Goal: Task Accomplishment & Management: Use online tool/utility

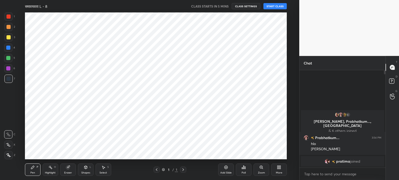
scroll to position [147, 278]
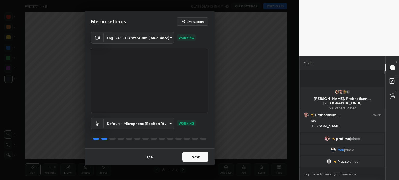
click at [200, 155] on button "Next" at bounding box center [195, 157] width 26 height 10
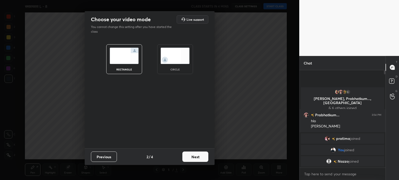
click at [200, 155] on button "Next" at bounding box center [195, 157] width 26 height 10
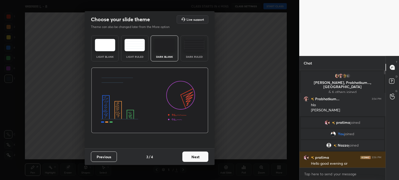
click at [191, 49] on img at bounding box center [194, 45] width 21 height 12
click at [195, 155] on button "Next" at bounding box center [195, 157] width 26 height 10
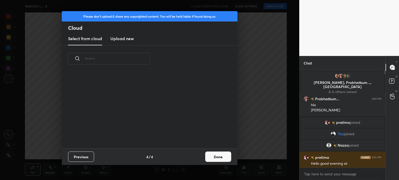
scroll to position [77, 167]
click at [113, 36] on h3 "Upload new" at bounding box center [121, 39] width 23 height 6
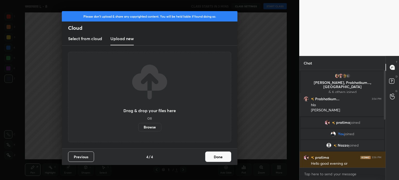
click at [153, 129] on label "Browse" at bounding box center [149, 127] width 23 height 8
click at [138, 129] on input "Browse" at bounding box center [138, 127] width 0 height 8
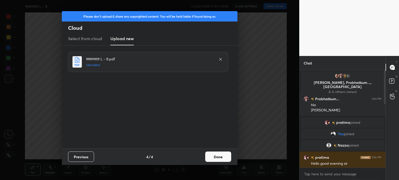
click at [217, 158] on button "Done" at bounding box center [218, 157] width 26 height 10
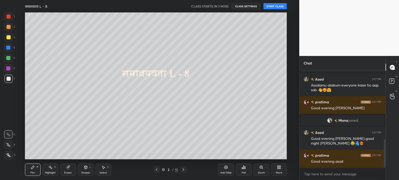
scroll to position [237, 0]
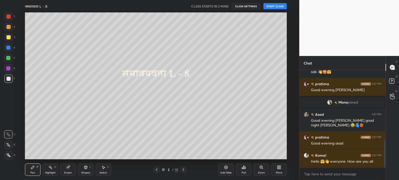
click at [246, 8] on button "CLASS SETTINGS" at bounding box center [246, 6] width 29 height 6
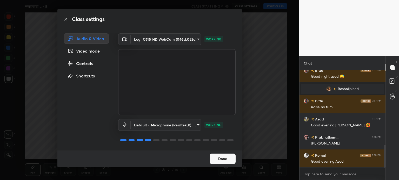
scroll to position [337, 0]
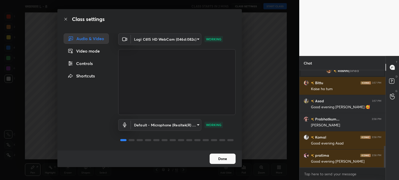
click at [223, 157] on button "Done" at bounding box center [223, 159] width 26 height 10
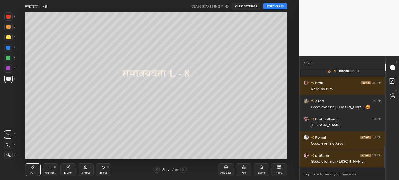
click at [242, 4] on button "CLASS SETTINGS" at bounding box center [246, 6] width 29 height 6
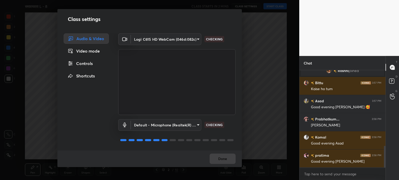
scroll to position [355, 0]
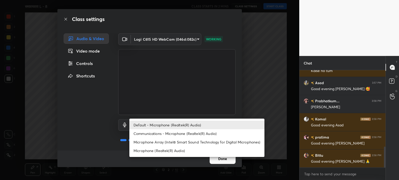
click at [181, 126] on body "1 2 3 4 5 6 7 C X Z C X Z E E Erase all H H समावयवता L - 8 CLASS STARTS IN 2 MI…" at bounding box center [199, 90] width 399 height 180
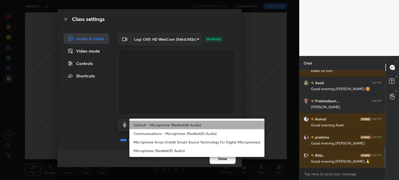
click at [181, 126] on li "Default - Microphone (Realtek(R) Audio)" at bounding box center [196, 125] width 135 height 9
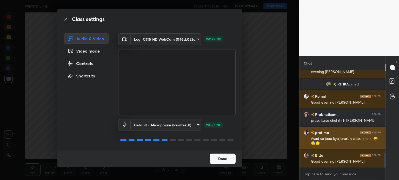
scroll to position [574, 0]
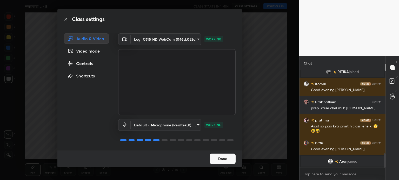
click at [340, 162] on span "Arun" at bounding box center [343, 162] width 8 height 4
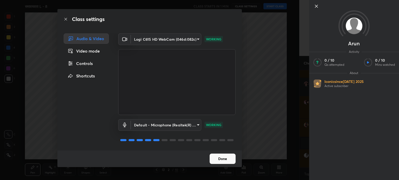
scroll to position [512, 0]
click at [317, 6] on icon at bounding box center [316, 6] width 6 height 6
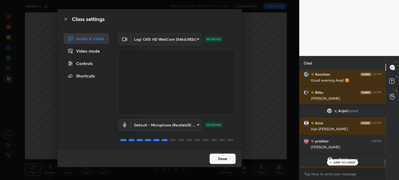
scroll to position [1323, 0]
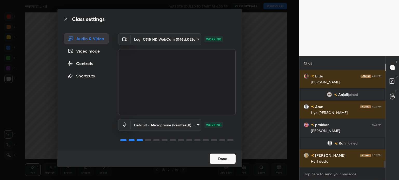
click at [228, 160] on button "Done" at bounding box center [223, 159] width 26 height 10
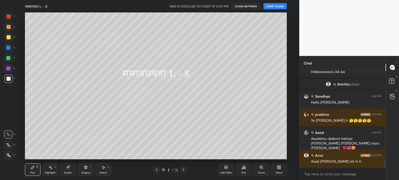
scroll to position [1338, 0]
click at [279, 7] on button "START CLASS" at bounding box center [274, 6] width 23 height 6
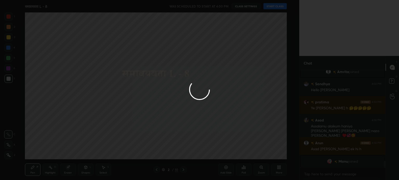
scroll to position [1344, 0]
type textarea "x"
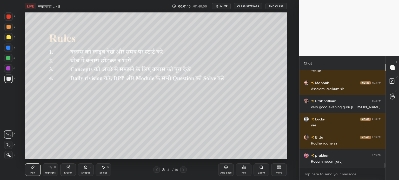
scroll to position [2095, 0]
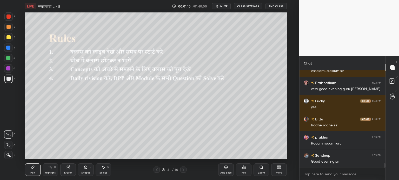
click at [228, 173] on div "Add Slide" at bounding box center [225, 173] width 11 height 3
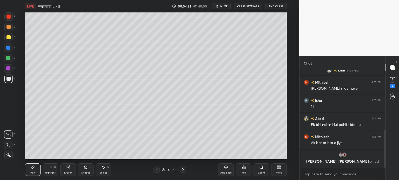
scroll to position [156, 0]
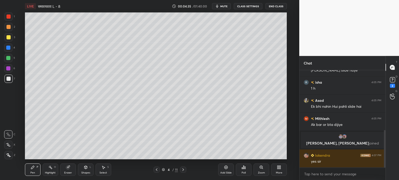
click at [226, 173] on div "Add Slide" at bounding box center [225, 173] width 11 height 3
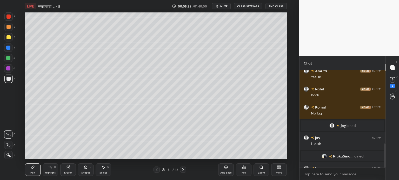
scroll to position [296, 0]
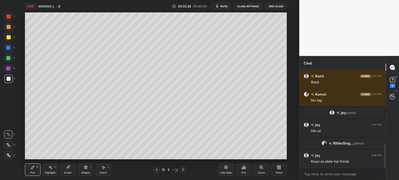
click at [106, 171] on div "Select S" at bounding box center [104, 170] width 16 height 12
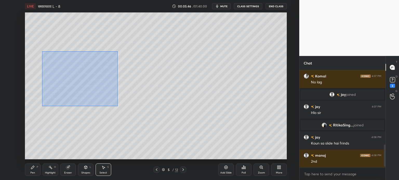
scroll to position [332, 0]
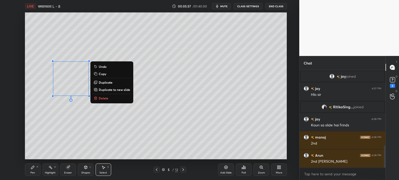
click at [85, 137] on div "0 ° Undo Copy Duplicate Duplicate to new slide Delete" at bounding box center [156, 85] width 262 height 147
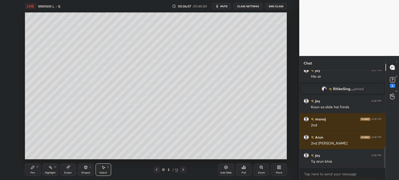
scroll to position [369, 0]
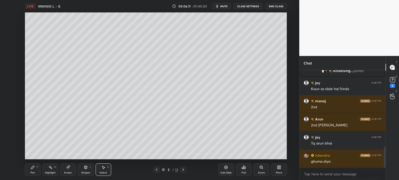
click at [34, 170] on icon at bounding box center [33, 168] width 4 height 4
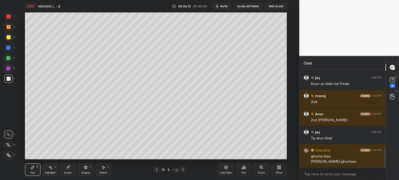
click at [7, 57] on div at bounding box center [8, 58] width 4 height 4
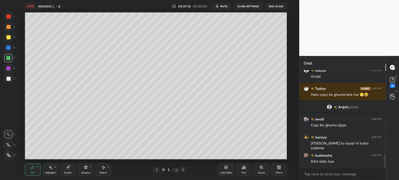
scroll to position [619, 0]
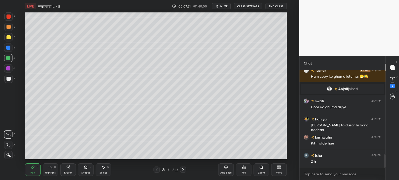
click at [103, 171] on div "Select S" at bounding box center [104, 170] width 16 height 12
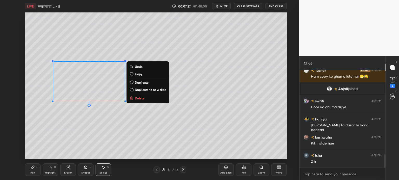
click at [141, 82] on p "Duplicate" at bounding box center [142, 82] width 14 height 4
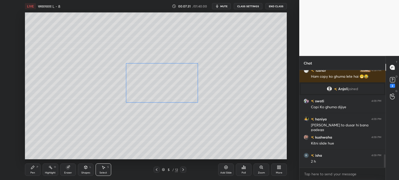
click at [154, 83] on div "0 ° Undo Copy Duplicate Duplicate to new slide Delete" at bounding box center [156, 85] width 262 height 147
click at [156, 84] on div "0 ° Undo Copy Duplicate Duplicate to new slide Delete" at bounding box center [156, 85] width 262 height 147
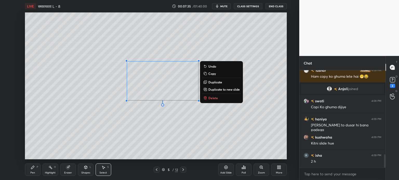
click at [65, 171] on div "Eraser" at bounding box center [68, 170] width 16 height 12
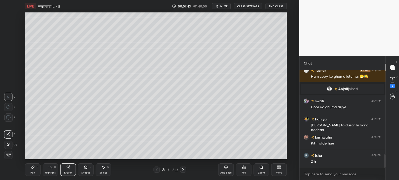
click at [31, 171] on div "Pen P" at bounding box center [33, 170] width 16 height 12
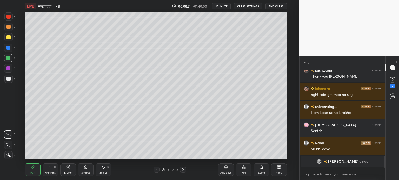
scroll to position [680, 0]
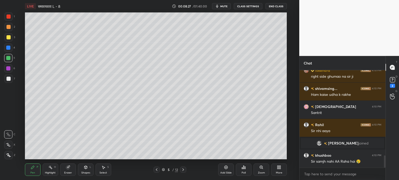
click at [69, 171] on div "Eraser" at bounding box center [68, 170] width 16 height 12
click at [105, 169] on div "Select S" at bounding box center [104, 170] width 16 height 12
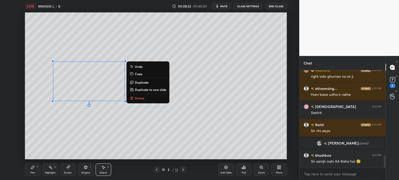
click at [141, 82] on p "Duplicate" at bounding box center [142, 82] width 14 height 4
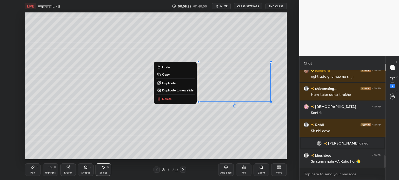
click at [194, 132] on div "0 ° Undo Copy Duplicate Duplicate to new slide Delete" at bounding box center [156, 85] width 262 height 147
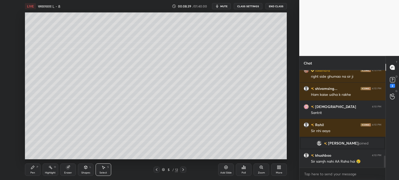
scroll to position [692, 0]
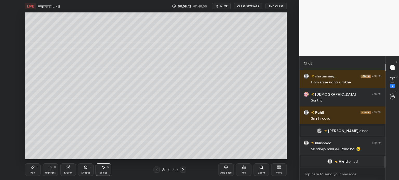
click at [71, 171] on div "Eraser" at bounding box center [68, 170] width 16 height 12
click at [108, 169] on div "S" at bounding box center [108, 167] width 2 height 3
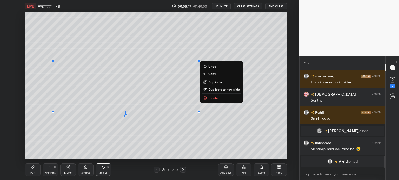
scroll to position [698, 0]
click at [58, 47] on div "0 ° Undo Copy Duplicate Duplicate to new slide Delete" at bounding box center [156, 85] width 262 height 147
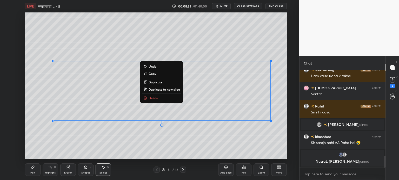
scroll to position [711, 0]
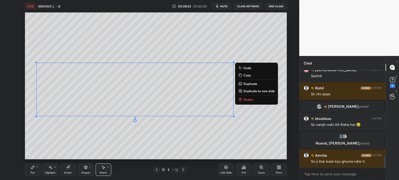
click at [193, 141] on div "0 ° Undo Copy Duplicate Duplicate to new slide Delete" at bounding box center [156, 85] width 262 height 147
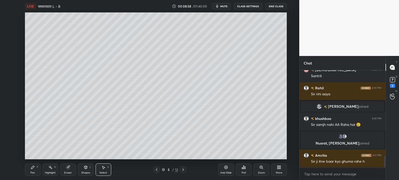
click at [32, 170] on div "Pen P" at bounding box center [33, 170] width 16 height 12
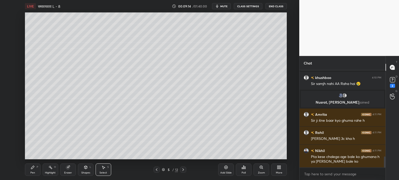
scroll to position [771, 0]
click at [189, 126] on div "0 ° Undo Copy Duplicate Duplicate to new slide Delete" at bounding box center [156, 85] width 262 height 147
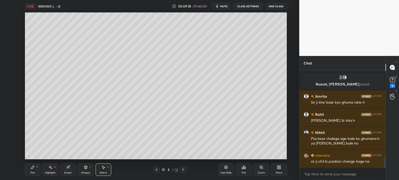
click at [34, 170] on div "Pen P" at bounding box center [33, 170] width 16 height 12
click at [6, 79] on div at bounding box center [8, 79] width 4 height 4
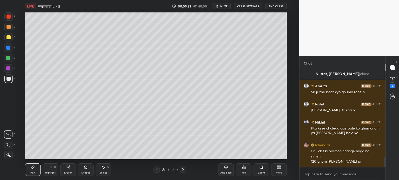
scroll to position [799, 0]
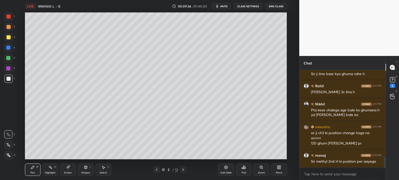
click at [8, 59] on div at bounding box center [8, 58] width 4 height 4
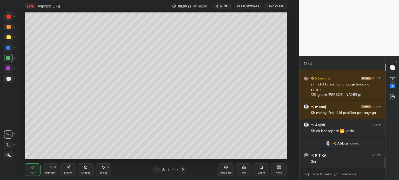
scroll to position [845, 0]
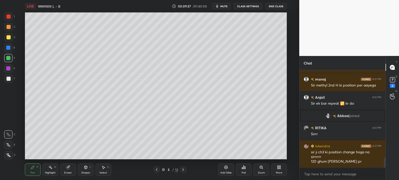
click at [158, 171] on icon at bounding box center [156, 170] width 4 height 4
click at [181, 169] on icon at bounding box center [183, 170] width 4 height 4
click at [224, 6] on span "mute" at bounding box center [223, 6] width 7 height 4
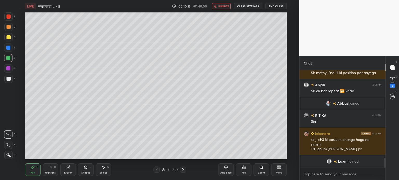
click at [220, 7] on span "unmute" at bounding box center [223, 6] width 11 height 4
click at [155, 170] on icon at bounding box center [156, 170] width 4 height 4
click at [225, 7] on span "mute" at bounding box center [223, 6] width 7 height 4
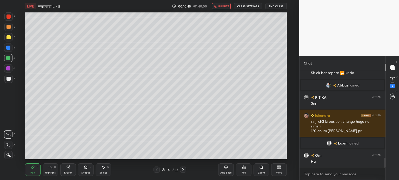
scroll to position [879, 0]
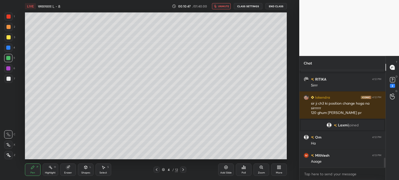
click at [220, 8] on button "unmute" at bounding box center [221, 6] width 19 height 6
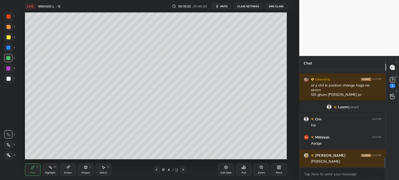
click at [184, 170] on icon at bounding box center [183, 170] width 4 height 4
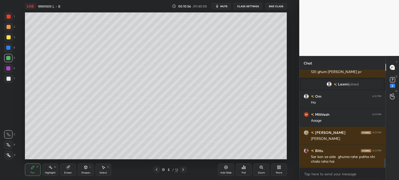
scroll to position [938, 0]
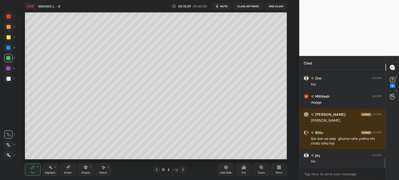
click at [157, 169] on icon at bounding box center [156, 170] width 4 height 4
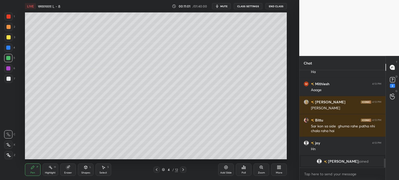
click at [182, 170] on icon at bounding box center [183, 170] width 4 height 4
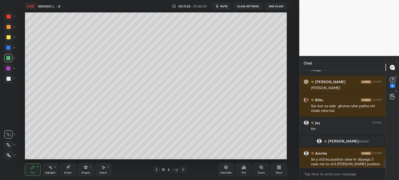
scroll to position [953, 0]
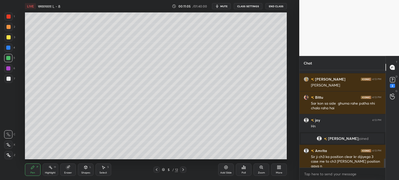
click at [157, 169] on icon at bounding box center [157, 170] width 2 height 3
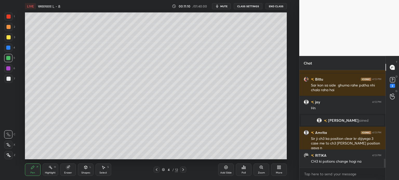
click at [186, 171] on div at bounding box center [183, 170] width 6 height 6
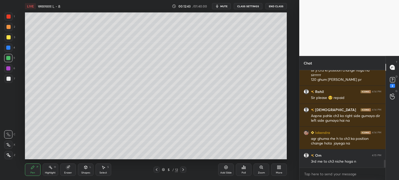
scroll to position [1158, 0]
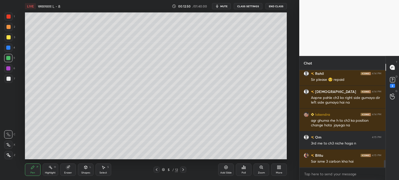
click at [69, 172] on div "Eraser" at bounding box center [68, 173] width 8 height 3
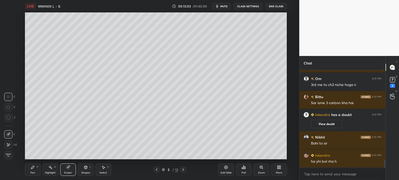
scroll to position [1154, 0]
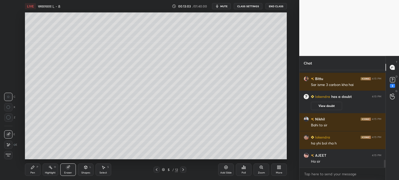
click at [37, 172] on div "Pen P" at bounding box center [33, 170] width 16 height 12
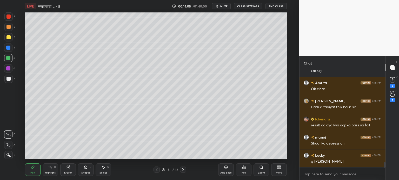
scroll to position [1654, 0]
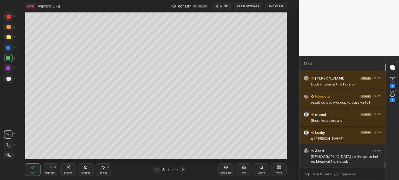
click at [184, 171] on icon at bounding box center [183, 170] width 4 height 4
click at [158, 170] on icon at bounding box center [156, 170] width 4 height 4
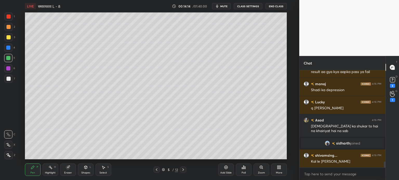
scroll to position [1511, 0]
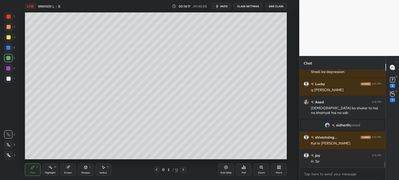
click at [181, 170] on icon at bounding box center [183, 170] width 4 height 4
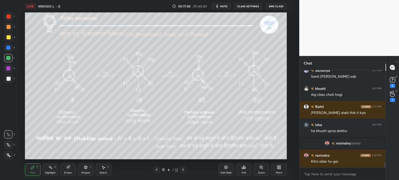
scroll to position [1666, 0]
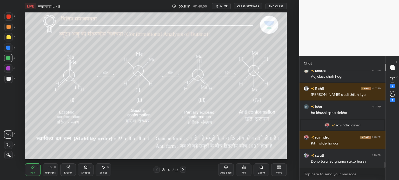
click at [68, 171] on div "Eraser" at bounding box center [68, 170] width 16 height 12
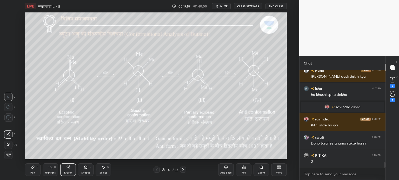
click at [34, 171] on div "Pen P" at bounding box center [33, 170] width 16 height 12
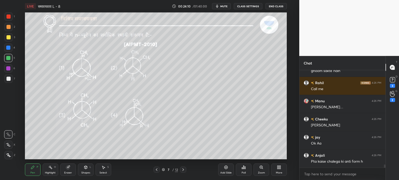
scroll to position [2901, 0]
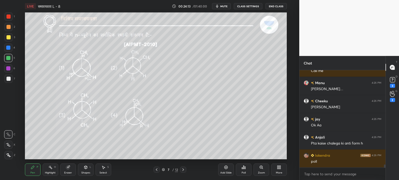
click at [246, 172] on div "Poll" at bounding box center [244, 170] width 16 height 12
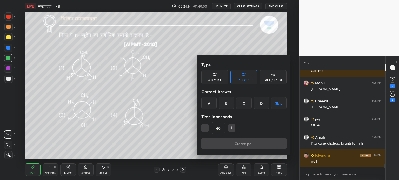
scroll to position [2920, 0]
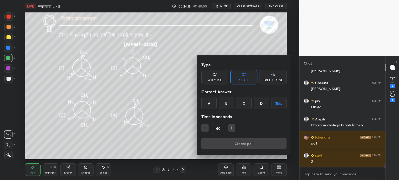
click at [260, 104] on div "D" at bounding box center [261, 103] width 15 height 12
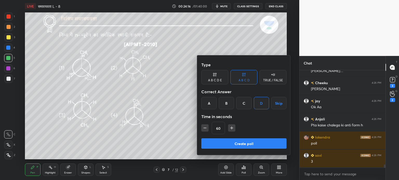
scroll to position [2938, 0]
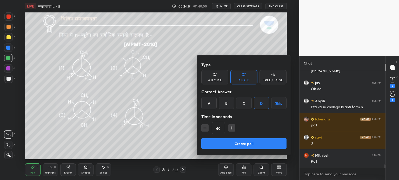
click at [246, 106] on div "C" at bounding box center [243, 103] width 15 height 12
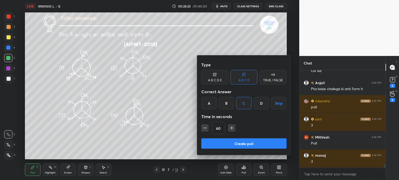
scroll to position [2974, 0]
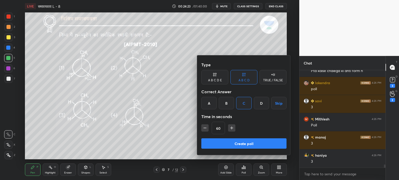
click at [239, 143] on button "Create poll" at bounding box center [243, 144] width 85 height 10
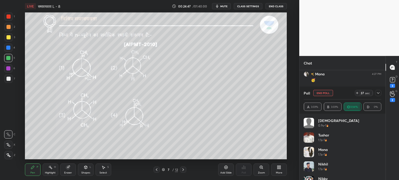
scroll to position [3219, 0]
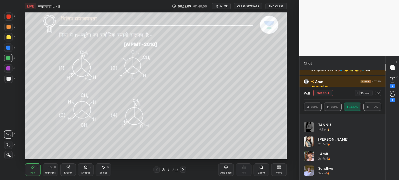
click at [378, 93] on icon at bounding box center [378, 93] width 4 height 4
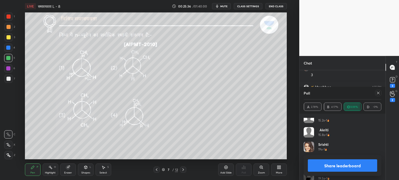
click at [377, 93] on icon at bounding box center [378, 93] width 4 height 4
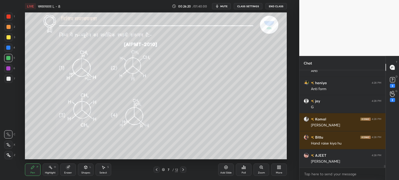
click at [183, 171] on icon at bounding box center [183, 170] width 2 height 3
click at [157, 170] on icon at bounding box center [156, 170] width 4 height 4
click at [229, 169] on div "Add Slide" at bounding box center [226, 170] width 16 height 12
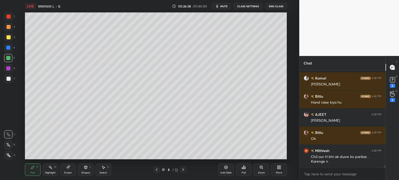
click at [9, 38] on div at bounding box center [8, 37] width 4 height 4
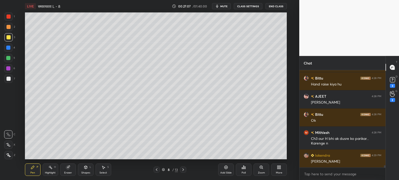
scroll to position [3802, 0]
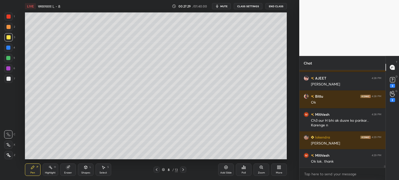
click at [156, 170] on icon at bounding box center [156, 170] width 4 height 4
click at [156, 171] on icon at bounding box center [156, 170] width 4 height 4
click at [183, 171] on icon at bounding box center [183, 170] width 4 height 4
click at [183, 172] on div at bounding box center [183, 170] width 6 height 6
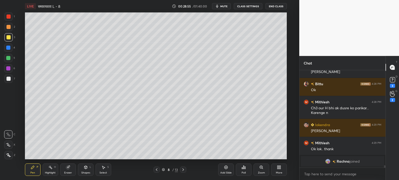
click at [85, 170] on div "Shapes L" at bounding box center [86, 170] width 16 height 12
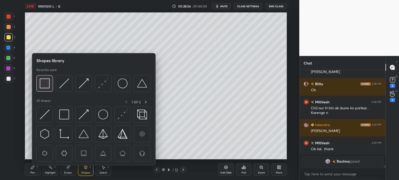
click at [45, 84] on img at bounding box center [45, 84] width 10 height 10
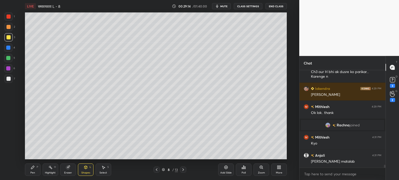
scroll to position [3295, 0]
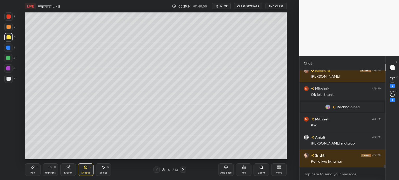
click at [33, 172] on div "Pen" at bounding box center [32, 173] width 5 height 3
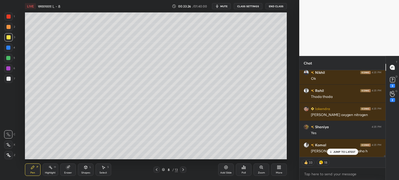
scroll to position [3962, 0]
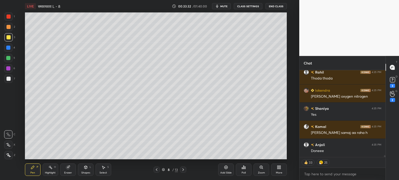
click at [184, 170] on icon at bounding box center [183, 170] width 4 height 4
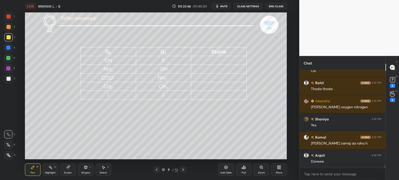
scroll to position [1, 2]
click at [224, 7] on span "mute" at bounding box center [223, 6] width 7 height 4
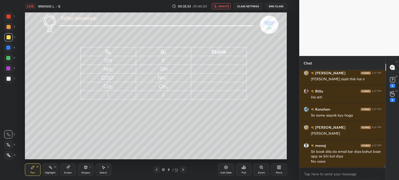
scroll to position [4070, 0]
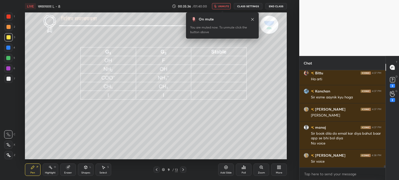
click at [221, 7] on span "unmute" at bounding box center [223, 6] width 11 height 4
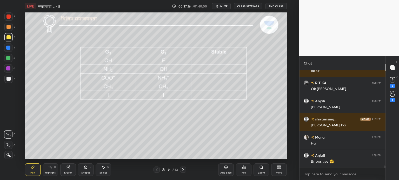
scroll to position [4403, 0]
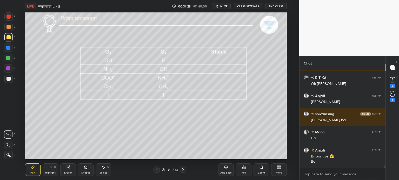
click at [224, 172] on div "Add Slide" at bounding box center [225, 173] width 11 height 3
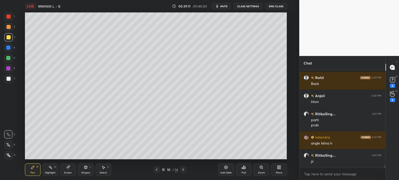
scroll to position [4194, 0]
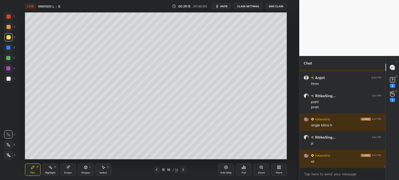
click at [225, 171] on div "Add Slide" at bounding box center [226, 170] width 16 height 12
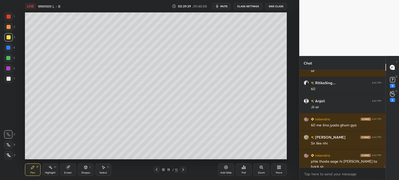
scroll to position [4290, 0]
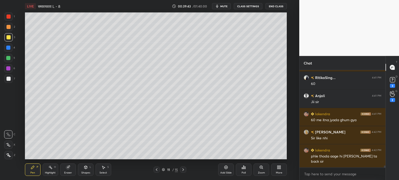
click at [157, 171] on icon at bounding box center [156, 170] width 4 height 4
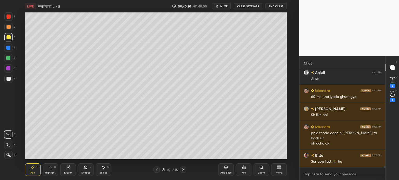
scroll to position [4332, 0]
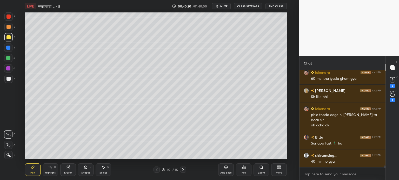
click at [10, 56] on div at bounding box center [8, 58] width 8 height 8
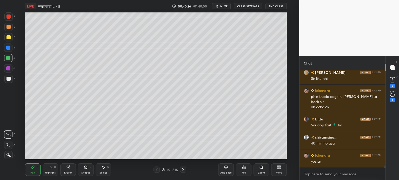
click at [183, 170] on icon at bounding box center [183, 170] width 4 height 4
click at [7, 37] on div at bounding box center [8, 37] width 4 height 4
click at [8, 58] on div at bounding box center [8, 58] width 4 height 4
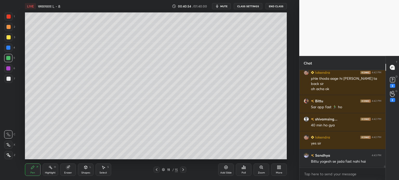
click at [8, 37] on div at bounding box center [8, 37] width 4 height 4
click at [103, 166] on icon at bounding box center [103, 168] width 4 height 4
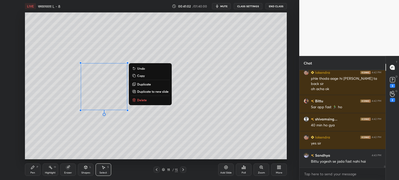
click at [143, 84] on p "Duplicate" at bounding box center [144, 84] width 14 height 4
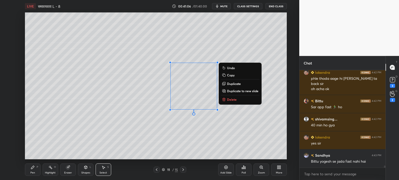
click at [67, 171] on div "Eraser" at bounding box center [68, 170] width 16 height 12
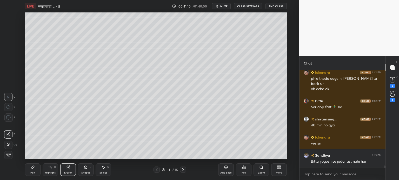
click at [34, 172] on div "Pen" at bounding box center [32, 173] width 5 height 3
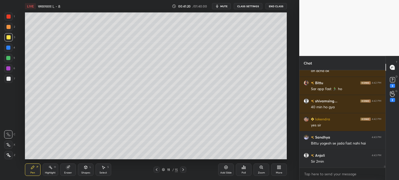
click at [9, 80] on div at bounding box center [8, 79] width 4 height 4
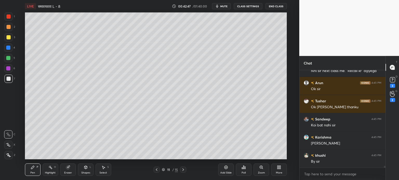
scroll to position [5235, 0]
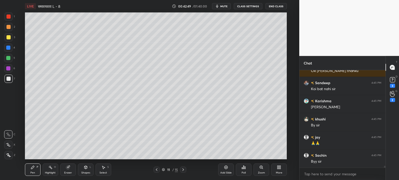
click at [182, 169] on icon at bounding box center [183, 170] width 4 height 4
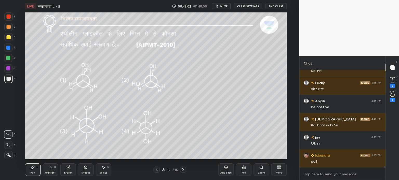
scroll to position [5458, 0]
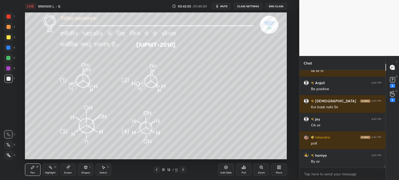
click at [239, 172] on div "Poll" at bounding box center [244, 170] width 16 height 12
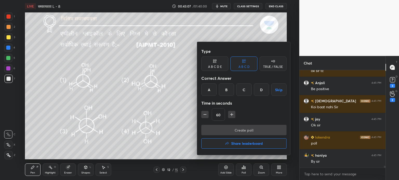
click at [210, 92] on div "A" at bounding box center [208, 90] width 15 height 12
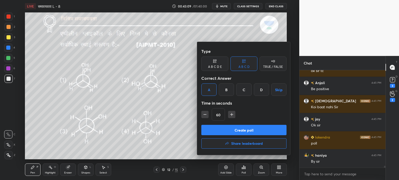
scroll to position [5476, 0]
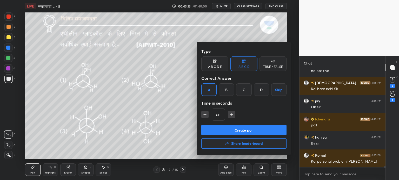
click at [230, 88] on div "B" at bounding box center [226, 90] width 15 height 12
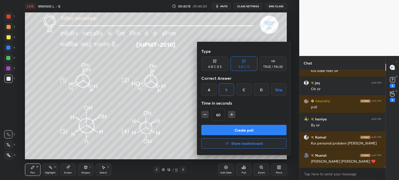
click at [236, 130] on button "Create poll" at bounding box center [243, 130] width 85 height 10
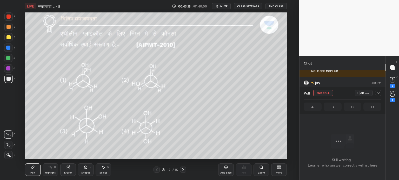
scroll to position [2, 2]
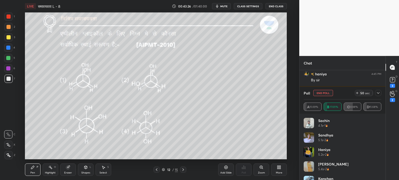
click at [320, 96] on button "End Poll" at bounding box center [323, 93] width 20 height 6
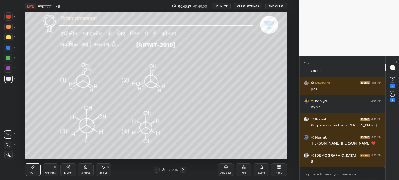
click at [243, 174] on div "Poll" at bounding box center [243, 173] width 4 height 3
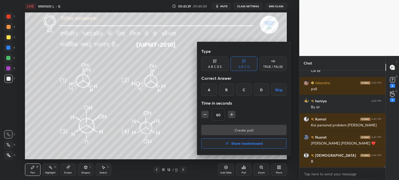
click at [184, 124] on div at bounding box center [199, 90] width 399 height 180
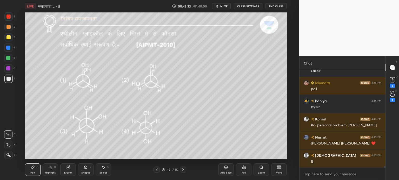
click at [8, 58] on div at bounding box center [8, 58] width 4 height 4
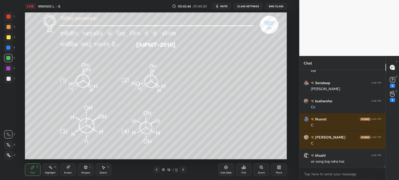
click at [223, 6] on span "mute" at bounding box center [223, 6] width 7 height 4
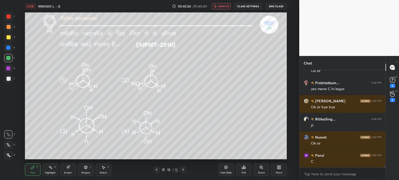
click at [276, 6] on button "End Class" at bounding box center [275, 6] width 21 height 6
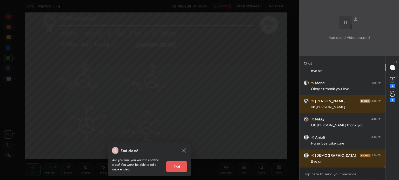
click at [184, 166] on button "End" at bounding box center [176, 167] width 21 height 10
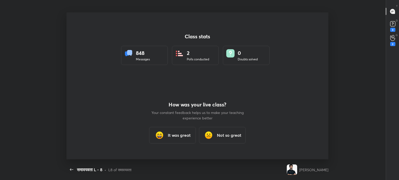
click at [187, 135] on h3 "It was great" at bounding box center [179, 135] width 23 height 6
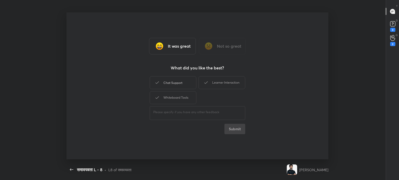
click at [168, 85] on div "Chat Support" at bounding box center [173, 82] width 47 height 13
click at [170, 98] on div "Whiteboard Tools" at bounding box center [173, 97] width 47 height 13
click at [217, 83] on div "Learner Interaction" at bounding box center [221, 82] width 47 height 13
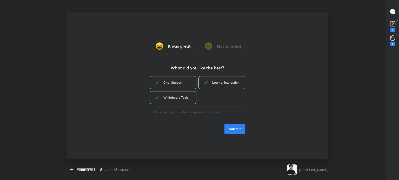
click at [238, 128] on button "Submit" at bounding box center [234, 129] width 21 height 10
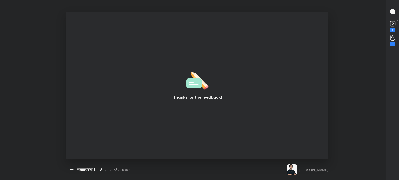
type textarea "x"
